Goal: Task Accomplishment & Management: Use online tool/utility

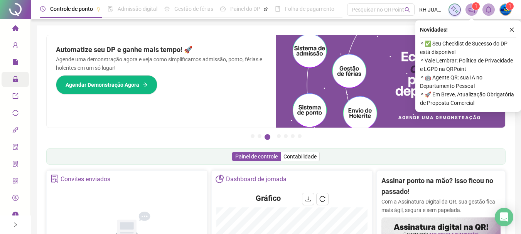
click at [15, 84] on span "Administração" at bounding box center [34, 80] width 45 height 15
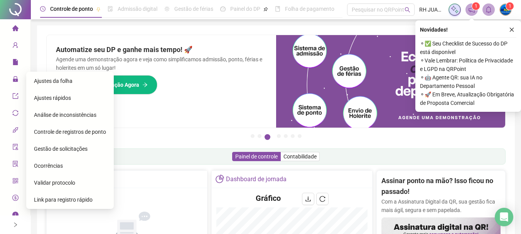
click at [64, 81] on span "Ajustes da folha" at bounding box center [53, 81] width 39 height 6
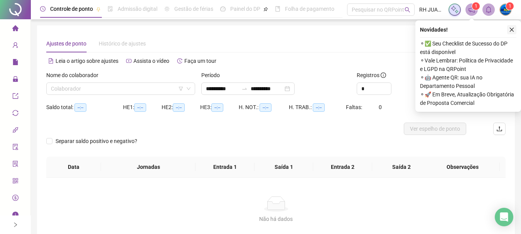
click at [510, 27] on button "button" at bounding box center [512, 29] width 9 height 9
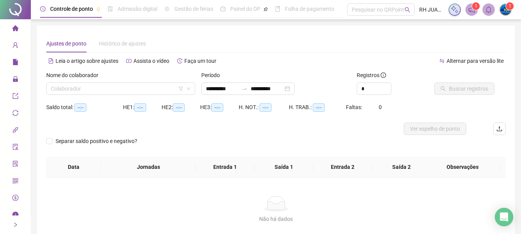
type input "**********"
drag, startPoint x: 119, startPoint y: 90, endPoint x: 118, endPoint y: 80, distance: 9.8
click at [118, 81] on div "Nome do colaborador Colaborador" at bounding box center [120, 83] width 149 height 24
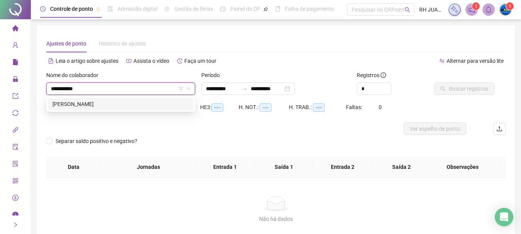
type input "**********"
click at [127, 101] on div "FRANCIMILTON PEREIRA DE SOUSA" at bounding box center [120, 104] width 137 height 8
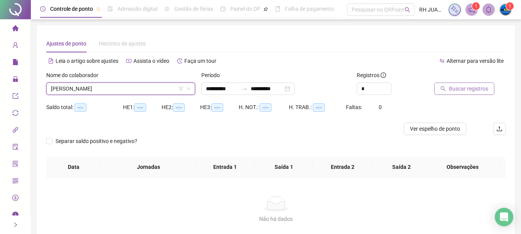
click at [446, 86] on button "Buscar registros" at bounding box center [465, 89] width 60 height 12
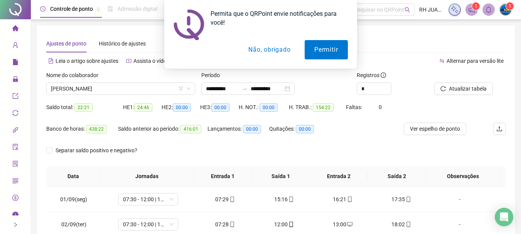
click at [246, 49] on button "Não, obrigado" at bounding box center [269, 49] width 61 height 19
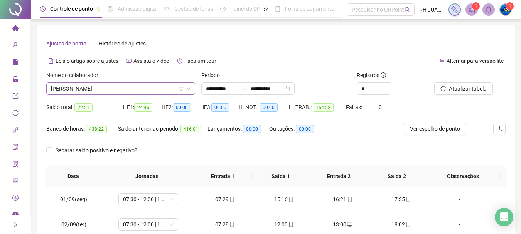
click at [158, 89] on span "FRANCIMILTON PEREIRA DE SOUSA" at bounding box center [121, 89] width 140 height 12
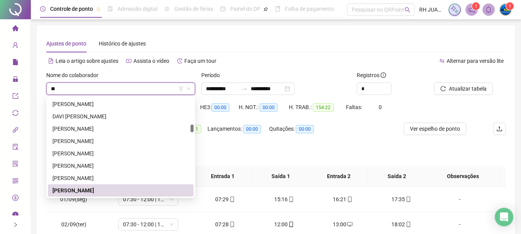
type input "***"
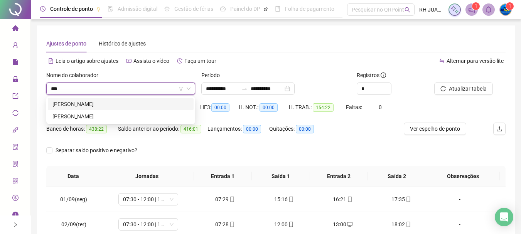
scroll to position [0, 0]
click at [139, 117] on div "FRANCISCO EMERSON NASCIMENTO FONSECA" at bounding box center [120, 116] width 137 height 8
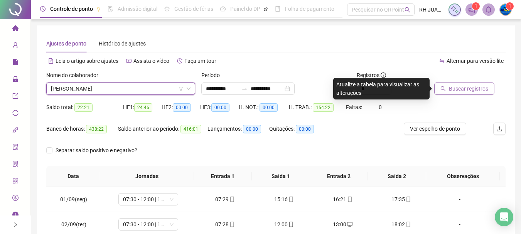
click at [467, 92] on span "Buscar registros" at bounding box center [468, 89] width 39 height 8
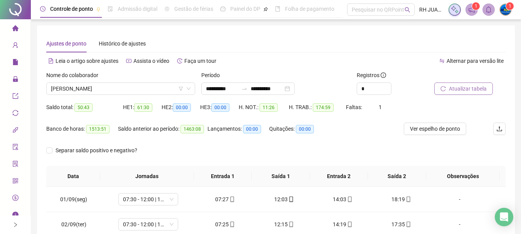
click at [467, 84] on button "Atualizar tabela" at bounding box center [464, 89] width 59 height 12
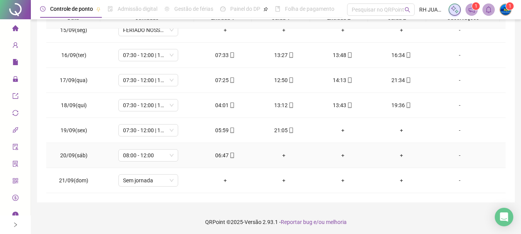
scroll to position [160, 0]
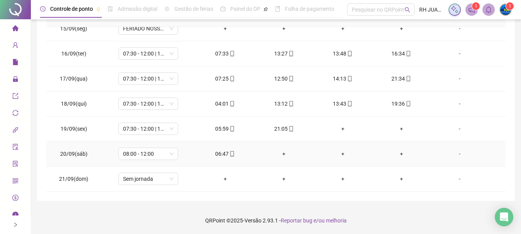
click at [283, 155] on div "+" at bounding box center [284, 154] width 46 height 8
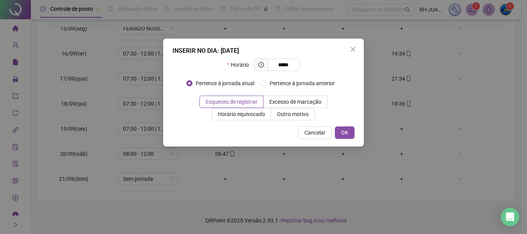
type input "*****"
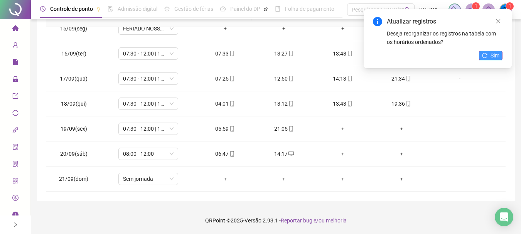
click at [484, 58] on button "Sim" at bounding box center [491, 55] width 24 height 9
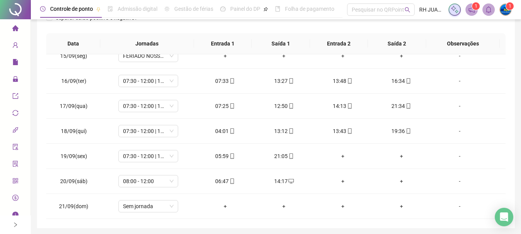
scroll to position [122, 0]
